Goal: Transaction & Acquisition: Purchase product/service

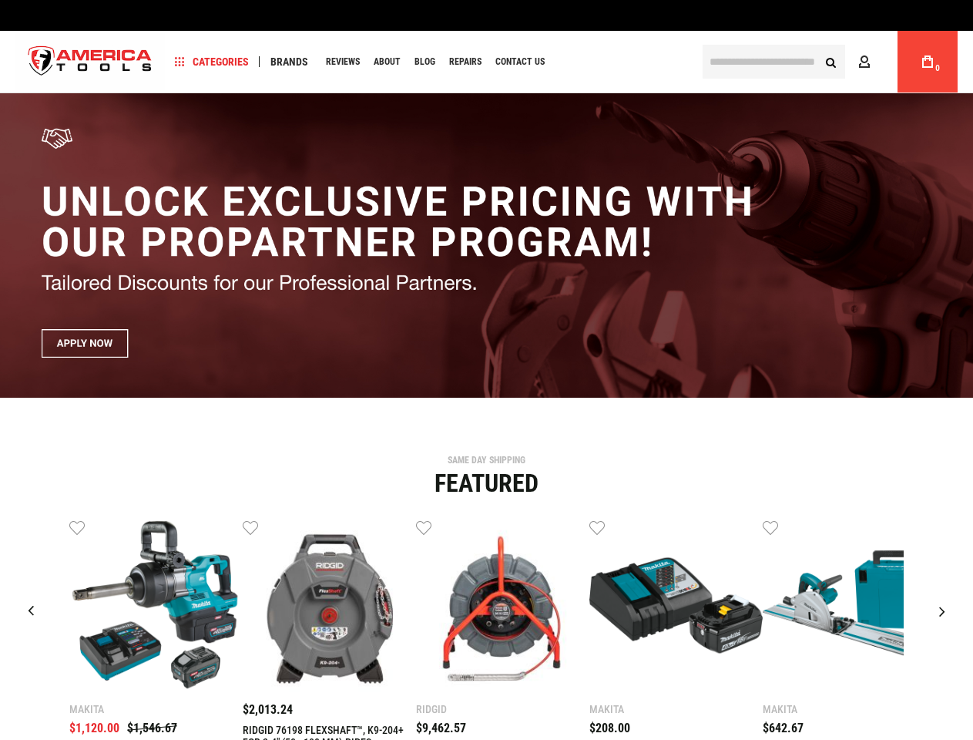
click at [212, 62] on span "Categories" at bounding box center [212, 61] width 74 height 11
click at [289, 62] on span "Brands" at bounding box center [289, 61] width 38 height 11
click at [77, 527] on link "Wish List" at bounding box center [76, 525] width 15 height 15
click at [250, 527] on link "Wish List" at bounding box center [250, 525] width 15 height 15
click at [424, 527] on link "Wish List" at bounding box center [423, 525] width 15 height 15
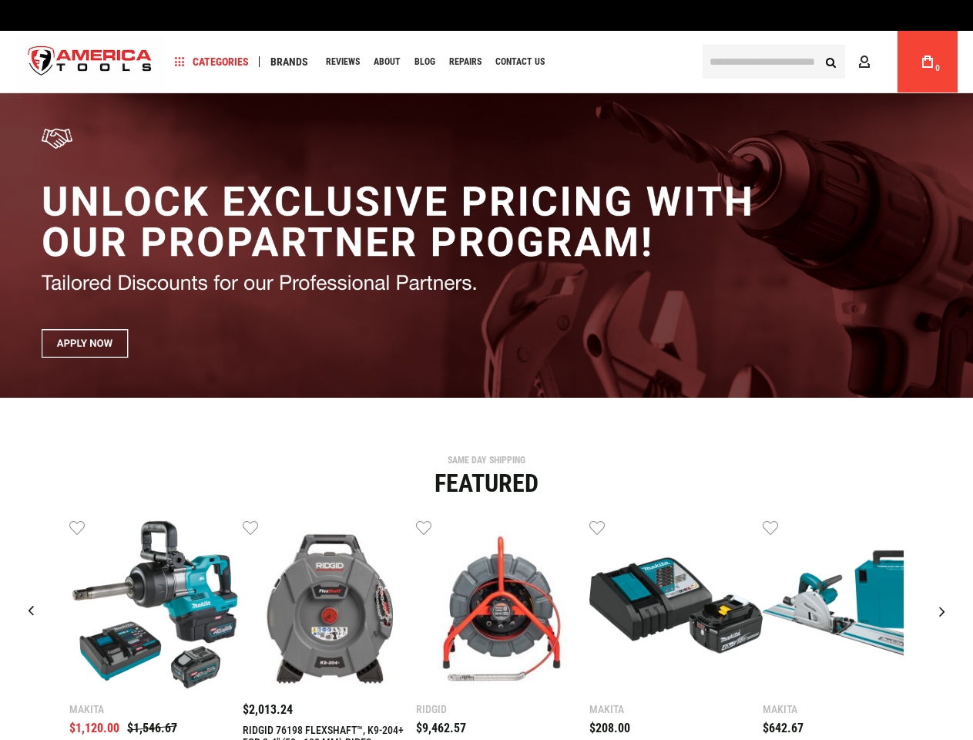
click at [597, 527] on link "Wish List" at bounding box center [596, 525] width 15 height 15
click at [770, 527] on link "Wish List" at bounding box center [770, 525] width 15 height 15
click at [944, 527] on div "Makita $1,120.00 $1,546.67 Wish List Compare" at bounding box center [487, 676] width 950 height 317
